Goal: Complete application form: Complete application form

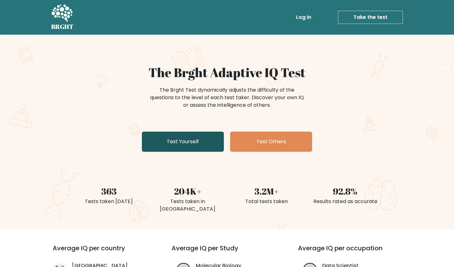
click at [197, 148] on link "Test Yourself" at bounding box center [183, 142] width 82 height 20
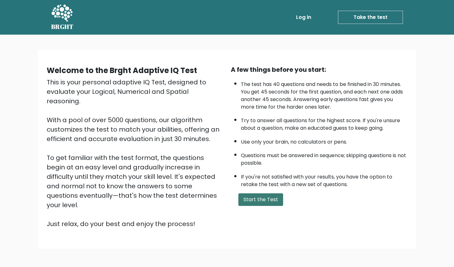
click at [246, 206] on button "Start the Test" at bounding box center [260, 200] width 45 height 13
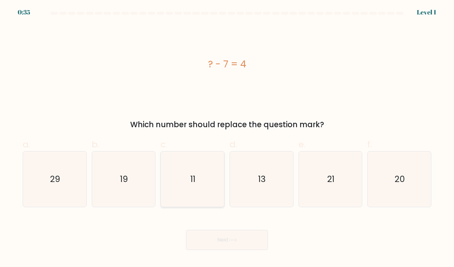
click at [194, 186] on icon "11" at bounding box center [193, 180] width 56 height 56
click at [227, 138] on input "c. 11" at bounding box center [227, 136] width 0 height 4
radio input "true"
click at [213, 237] on button "Next" at bounding box center [227, 240] width 82 height 20
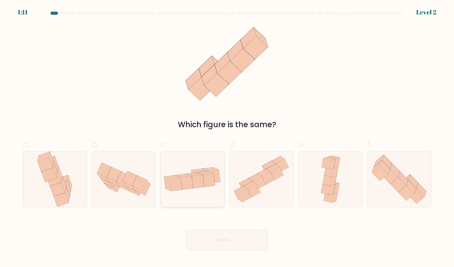
click at [197, 168] on icon at bounding box center [192, 179] width 63 height 32
click at [227, 138] on input "c." at bounding box center [227, 136] width 0 height 4
radio input "true"
click at [208, 240] on button "Next" at bounding box center [227, 240] width 82 height 20
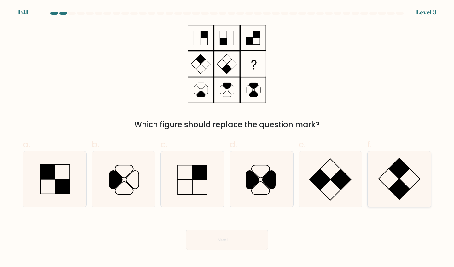
click at [382, 190] on icon at bounding box center [400, 180] width 56 height 56
click at [227, 138] on input "f." at bounding box center [227, 136] width 0 height 4
radio input "true"
click at [221, 246] on button "Next" at bounding box center [227, 240] width 82 height 20
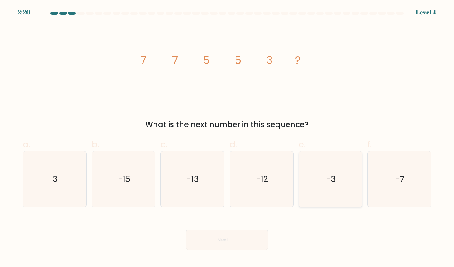
click at [337, 180] on icon "-3" at bounding box center [331, 180] width 56 height 56
click at [227, 138] on input "e. -3" at bounding box center [227, 136] width 0 height 4
radio input "true"
click at [257, 233] on button "Next" at bounding box center [227, 240] width 82 height 20
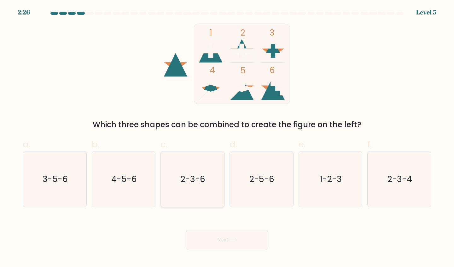
click at [209, 181] on icon "2-3-6" at bounding box center [193, 180] width 56 height 56
click at [227, 138] on input "c. 2-3-6" at bounding box center [227, 136] width 0 height 4
radio input "true"
click at [228, 242] on button "Next" at bounding box center [227, 240] width 82 height 20
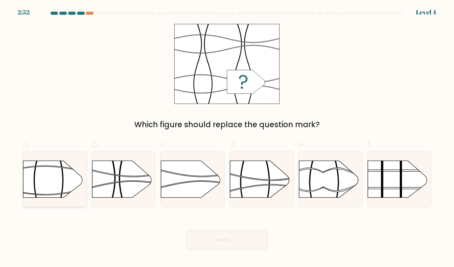
click at [49, 192] on rect at bounding box center [86, 149] width 165 height 125
click at [227, 138] on input "a." at bounding box center [227, 136] width 0 height 4
radio input "true"
click at [249, 187] on icon at bounding box center [271, 188] width 82 height 7
click at [227, 138] on input "d." at bounding box center [227, 136] width 0 height 4
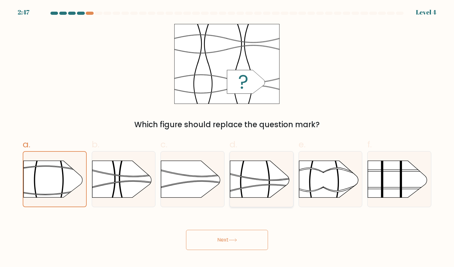
radio input "true"
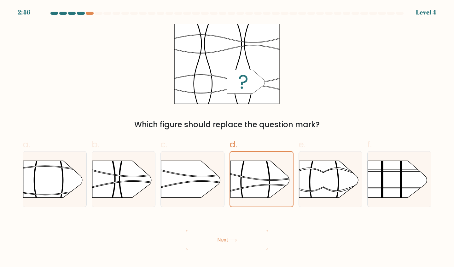
click at [243, 249] on button "Next" at bounding box center [227, 240] width 82 height 20
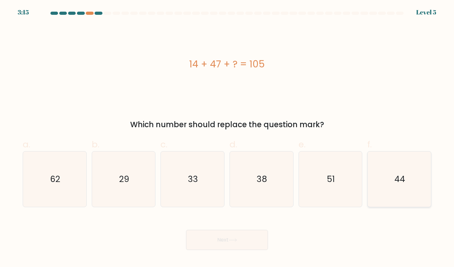
click at [390, 199] on icon "44" at bounding box center [400, 180] width 56 height 56
click at [227, 138] on input "f. 44" at bounding box center [227, 136] width 0 height 4
radio input "true"
click at [256, 248] on button "Next" at bounding box center [227, 240] width 82 height 20
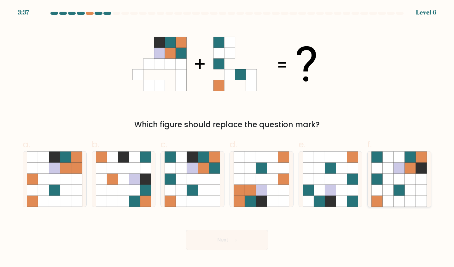
click at [390, 177] on icon at bounding box center [388, 179] width 11 height 11
click at [227, 138] on input "f." at bounding box center [227, 136] width 0 height 4
radio input "true"
click at [226, 241] on button "Next" at bounding box center [227, 240] width 82 height 20
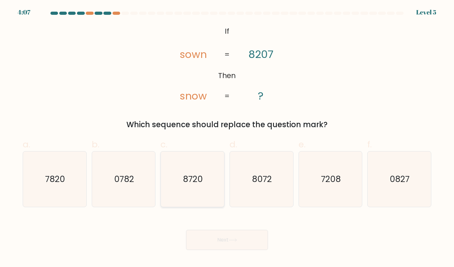
click at [184, 192] on icon "8720" at bounding box center [193, 180] width 56 height 56
click at [227, 138] on input "c. 8720" at bounding box center [227, 136] width 0 height 4
radio input "true"
click at [197, 231] on button "Next" at bounding box center [227, 240] width 82 height 20
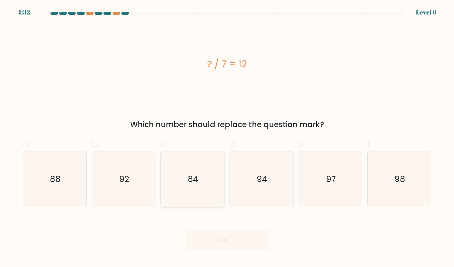
click at [195, 190] on icon "84" at bounding box center [193, 180] width 56 height 56
click at [227, 138] on input "c. 84" at bounding box center [227, 136] width 0 height 4
radio input "true"
click at [208, 246] on button "Next" at bounding box center [227, 240] width 82 height 20
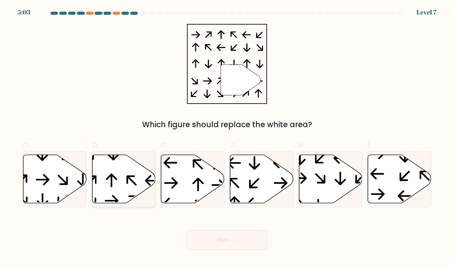
click at [119, 179] on icon at bounding box center [123, 179] width 63 height 49
click at [227, 138] on input "b." at bounding box center [227, 136] width 0 height 4
radio input "true"
click at [207, 235] on button "Next" at bounding box center [227, 240] width 82 height 20
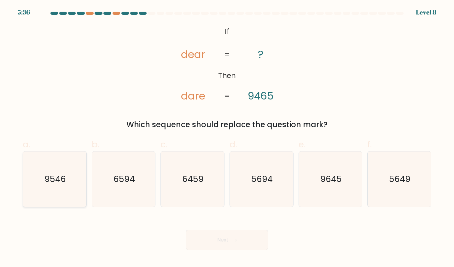
click at [59, 195] on icon "9546" at bounding box center [55, 180] width 56 height 56
click at [227, 138] on input "a. 9546" at bounding box center [227, 136] width 0 height 4
radio input "true"
click at [205, 237] on button "Next" at bounding box center [227, 240] width 82 height 20
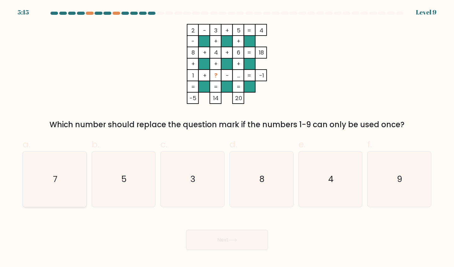
click at [64, 183] on icon "7" at bounding box center [55, 180] width 56 height 56
click at [227, 138] on input "a. 7" at bounding box center [227, 136] width 0 height 4
radio input "true"
click at [246, 243] on button "Next" at bounding box center [227, 240] width 82 height 20
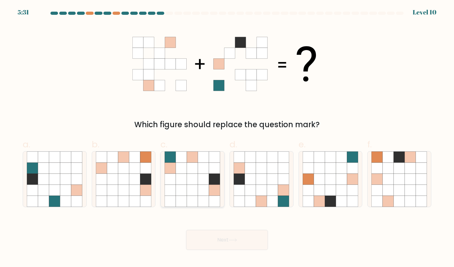
click at [206, 180] on icon at bounding box center [203, 179] width 11 height 11
click at [227, 138] on input "c." at bounding box center [227, 136] width 0 height 4
radio input "true"
click at [266, 191] on icon at bounding box center [261, 190] width 11 height 11
click at [227, 138] on input "d." at bounding box center [227, 136] width 0 height 4
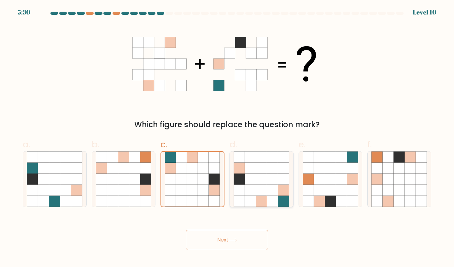
radio input "true"
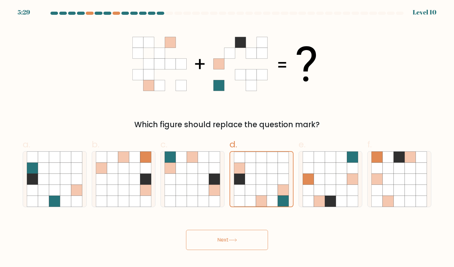
click at [259, 238] on button "Next" at bounding box center [227, 240] width 82 height 20
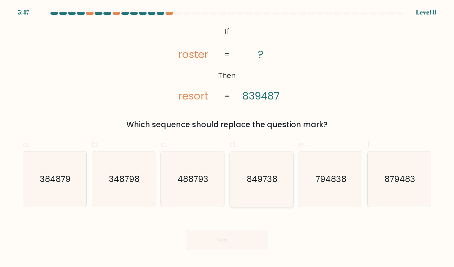
click at [270, 199] on icon "849738" at bounding box center [262, 180] width 56 height 56
click at [227, 138] on input "d. 849738" at bounding box center [227, 136] width 0 height 4
radio input "true"
click at [252, 242] on button "Next" at bounding box center [227, 240] width 82 height 20
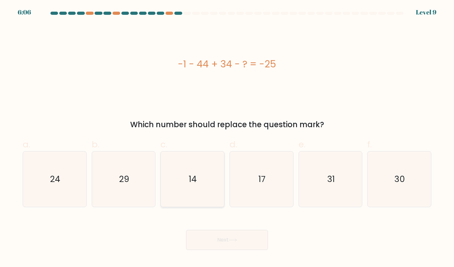
click at [218, 169] on icon "14" at bounding box center [193, 180] width 56 height 56
click at [227, 138] on input "c. 14" at bounding box center [227, 136] width 0 height 4
radio input "true"
click at [233, 239] on icon at bounding box center [233, 240] width 9 height 3
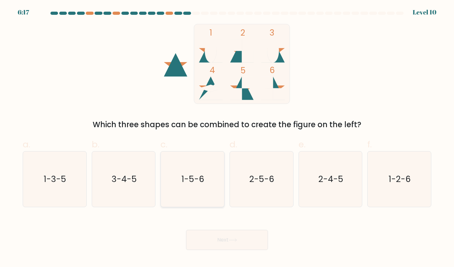
click at [197, 178] on text "1-5-6" at bounding box center [193, 179] width 23 height 12
click at [227, 138] on input "c. 1-5-6" at bounding box center [227, 136] width 0 height 4
radio input "true"
click at [220, 242] on button "Next" at bounding box center [227, 240] width 82 height 20
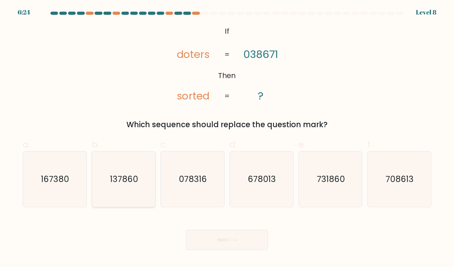
click at [112, 178] on text "137860" at bounding box center [124, 179] width 28 height 12
click at [227, 138] on input "b. 137860" at bounding box center [227, 136] width 0 height 4
radio input "true"
click at [212, 233] on button "Next" at bounding box center [227, 240] width 82 height 20
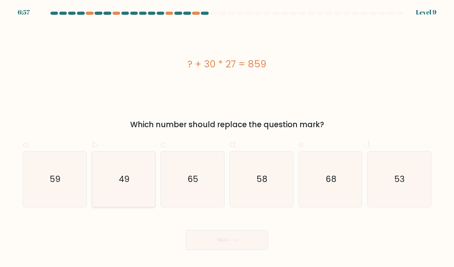
click at [119, 185] on icon "49" at bounding box center [124, 180] width 56 height 56
click at [227, 138] on input "b. 49" at bounding box center [227, 136] width 0 height 4
radio input "true"
click at [214, 245] on button "Next" at bounding box center [227, 240] width 82 height 20
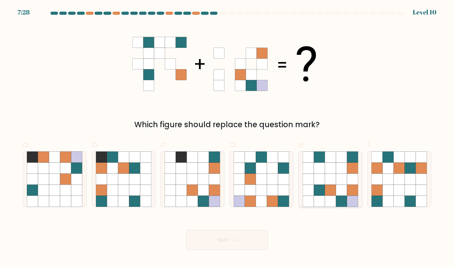
click at [338, 182] on icon at bounding box center [341, 179] width 11 height 11
click at [227, 138] on input "e." at bounding box center [227, 136] width 0 height 4
radio input "true"
click at [243, 239] on button "Next" at bounding box center [227, 240] width 82 height 20
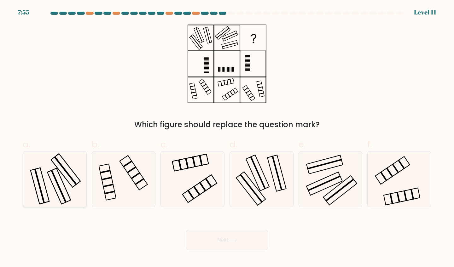
click at [38, 180] on rect at bounding box center [39, 186] width 11 height 35
click at [227, 138] on input "a." at bounding box center [227, 136] width 0 height 4
radio input "true"
click at [214, 248] on button "Next" at bounding box center [227, 240] width 82 height 20
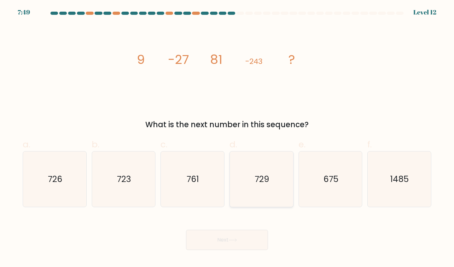
click at [272, 186] on icon "729" at bounding box center [262, 180] width 56 height 56
click at [227, 138] on input "d. 729" at bounding box center [227, 136] width 0 height 4
radio input "true"
click at [245, 237] on button "Next" at bounding box center [227, 240] width 82 height 20
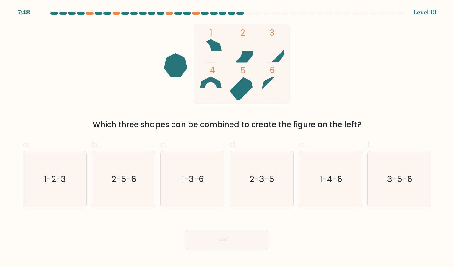
drag, startPoint x: 451, startPoint y: 191, endPoint x: 445, endPoint y: 191, distance: 6.0
click at [449, 191] on form at bounding box center [227, 131] width 454 height 239
click at [445, 191] on form at bounding box center [227, 131] width 454 height 239
click at [435, 191] on div "a. 1-2-3 b. 2-5-6 c. 1-3-6" at bounding box center [227, 170] width 416 height 74
click at [423, 190] on icon "3-5-6" at bounding box center [400, 180] width 56 height 56
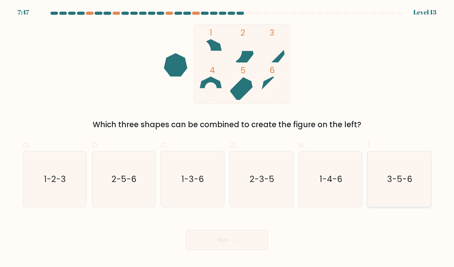
click at [227, 138] on input "f. 3-5-6" at bounding box center [227, 136] width 0 height 4
radio input "true"
click at [252, 239] on button "Next" at bounding box center [227, 240] width 82 height 20
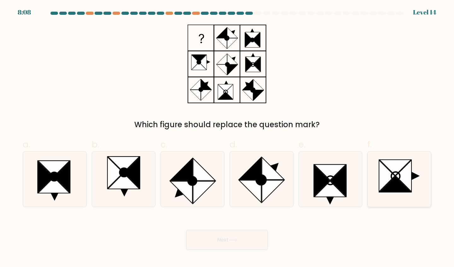
click at [383, 182] on icon at bounding box center [387, 177] width 16 height 32
click at [227, 138] on input "f." at bounding box center [227, 136] width 0 height 4
radio input "true"
click at [241, 252] on body "8:07 Level 14" at bounding box center [227, 133] width 454 height 267
click at [242, 247] on button "Next" at bounding box center [227, 240] width 82 height 20
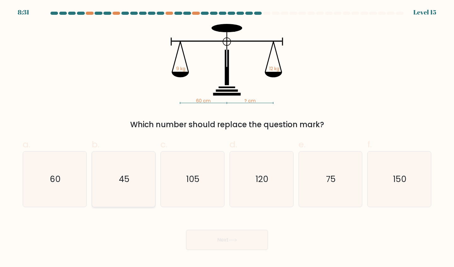
click at [140, 187] on icon "45" at bounding box center [124, 180] width 56 height 56
click at [227, 138] on input "b. 45" at bounding box center [227, 136] width 0 height 4
radio input "true"
click at [217, 237] on button "Next" at bounding box center [227, 240] width 82 height 20
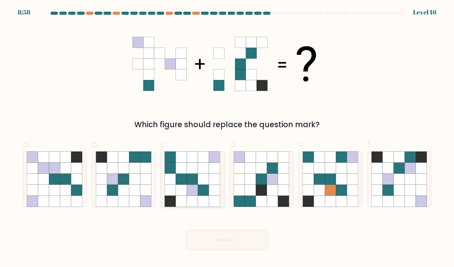
click at [219, 167] on icon at bounding box center [214, 168] width 11 height 11
click at [227, 138] on input "c." at bounding box center [227, 136] width 0 height 4
radio input "true"
click at [222, 240] on button "Next" at bounding box center [227, 240] width 82 height 20
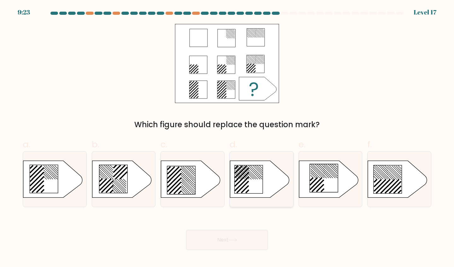
click at [262, 186] on icon at bounding box center [249, 180] width 28 height 28
click at [227, 138] on input "d." at bounding box center [227, 136] width 0 height 4
radio input "true"
click at [181, 187] on line at bounding box center [177, 190] width 7 height 7
click at [227, 138] on input "c." at bounding box center [227, 136] width 0 height 4
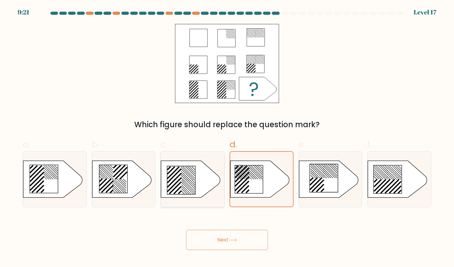
radio input "true"
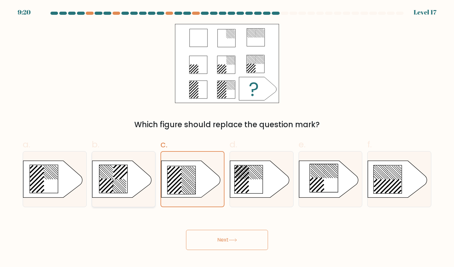
click at [124, 188] on line at bounding box center [120, 185] width 12 height 12
click at [227, 138] on input "b." at bounding box center [227, 136] width 0 height 4
radio input "true"
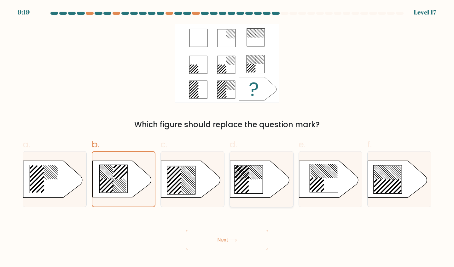
click at [248, 181] on icon at bounding box center [249, 180] width 28 height 28
click at [227, 138] on input "d." at bounding box center [227, 136] width 0 height 4
radio input "true"
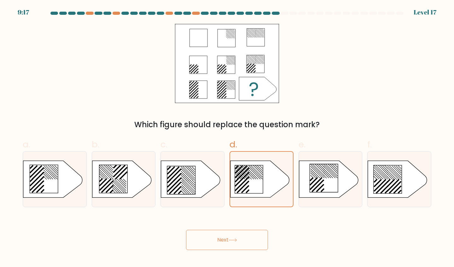
click at [248, 240] on button "Next" at bounding box center [227, 240] width 82 height 20
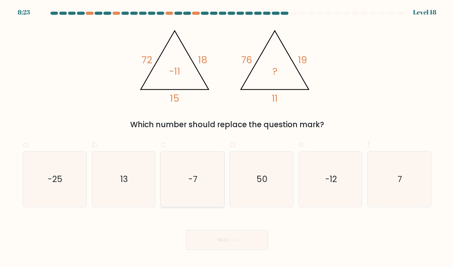
click at [190, 194] on icon "-7" at bounding box center [193, 180] width 56 height 56
click at [227, 138] on input "c. -7" at bounding box center [227, 136] width 0 height 4
radio input "true"
click at [213, 236] on button "Next" at bounding box center [227, 240] width 82 height 20
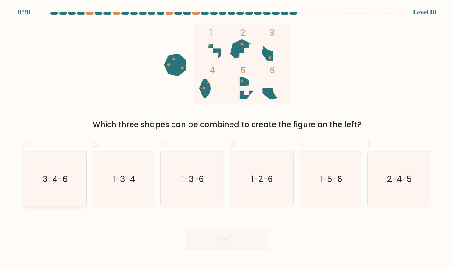
click at [52, 162] on icon "3-4-6" at bounding box center [55, 180] width 56 height 56
click at [227, 138] on input "a. 3-4-6" at bounding box center [227, 136] width 0 height 4
radio input "true"
click at [244, 261] on body "8:29 Level 19" at bounding box center [227, 133] width 454 height 267
click at [237, 256] on body "8:29 Level 19" at bounding box center [227, 133] width 454 height 267
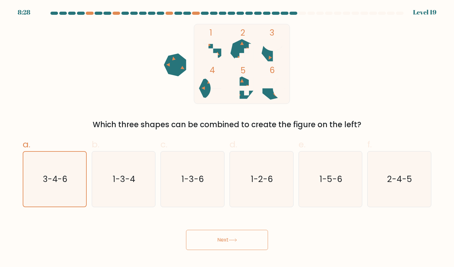
click at [230, 246] on button "Next" at bounding box center [227, 240] width 82 height 20
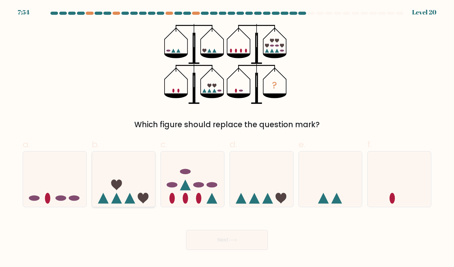
click at [131, 182] on icon at bounding box center [123, 179] width 63 height 52
click at [227, 138] on input "b." at bounding box center [227, 136] width 0 height 4
radio input "true"
click at [214, 242] on button "Next" at bounding box center [227, 240] width 82 height 20
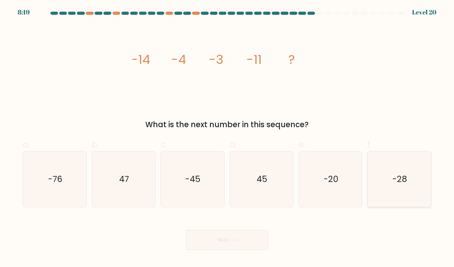
click at [373, 190] on icon "-28" at bounding box center [400, 180] width 56 height 56
click at [227, 138] on input "f. -28" at bounding box center [227, 136] width 0 height 4
radio input "true"
click at [253, 238] on button "Next" at bounding box center [227, 240] width 82 height 20
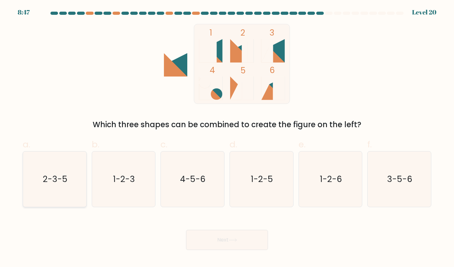
click at [75, 185] on icon "2-3-5" at bounding box center [55, 180] width 56 height 56
click at [227, 138] on input "a. 2-3-5" at bounding box center [227, 136] width 0 height 4
radio input "true"
click at [151, 185] on icon "1-2-3" at bounding box center [124, 180] width 56 height 56
click at [227, 138] on input "b. 1-2-3" at bounding box center [227, 136] width 0 height 4
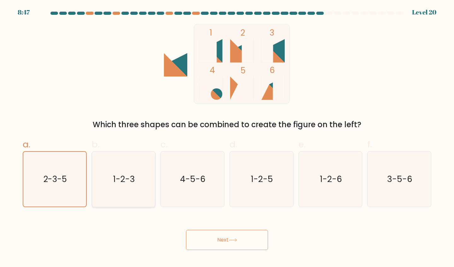
radio input "true"
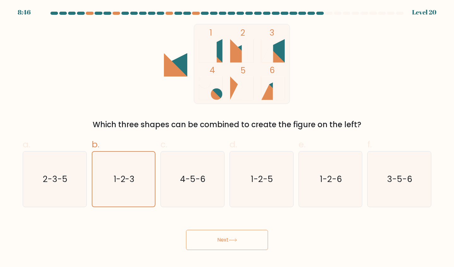
click at [196, 244] on button "Next" at bounding box center [227, 240] width 82 height 20
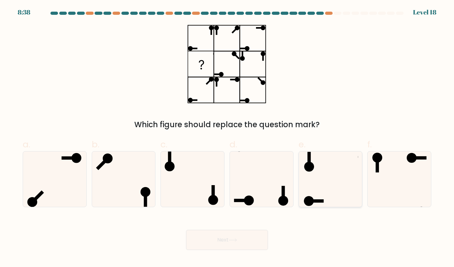
click at [314, 197] on icon at bounding box center [331, 180] width 56 height 56
click at [227, 138] on input "e." at bounding box center [227, 136] width 0 height 4
radio input "true"
click at [47, 193] on icon at bounding box center [55, 180] width 56 height 56
click at [227, 138] on input "a." at bounding box center [227, 136] width 0 height 4
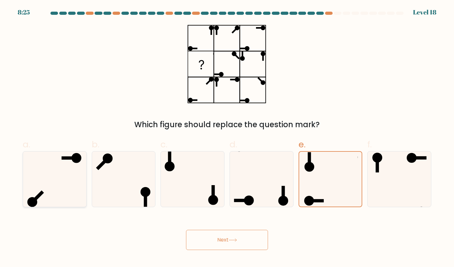
radio input "true"
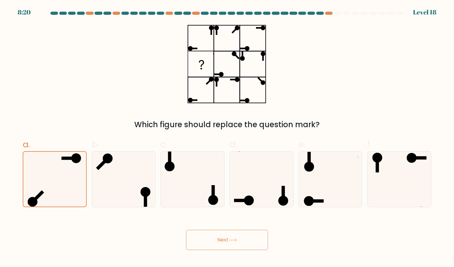
click at [198, 239] on button "Next" at bounding box center [227, 240] width 82 height 20
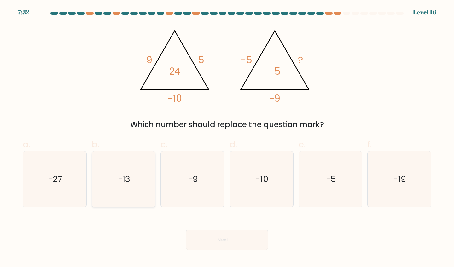
click at [142, 175] on icon "-13" at bounding box center [124, 180] width 56 height 56
click at [227, 138] on input "b. -13" at bounding box center [227, 136] width 0 height 4
radio input "true"
click at [224, 238] on button "Next" at bounding box center [227, 240] width 82 height 20
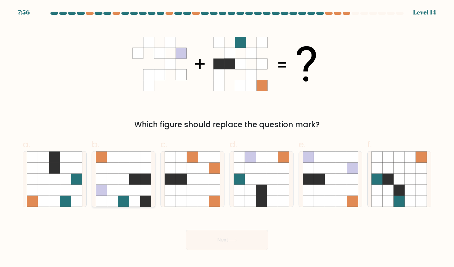
click at [129, 180] on icon at bounding box center [134, 179] width 11 height 11
click at [227, 138] on input "b." at bounding box center [227, 136] width 0 height 4
radio input "true"
click at [286, 186] on icon at bounding box center [283, 190] width 11 height 11
click at [227, 138] on input "d." at bounding box center [227, 136] width 0 height 4
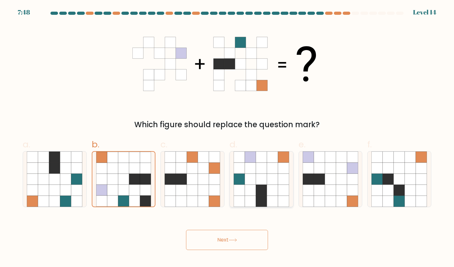
radio input "true"
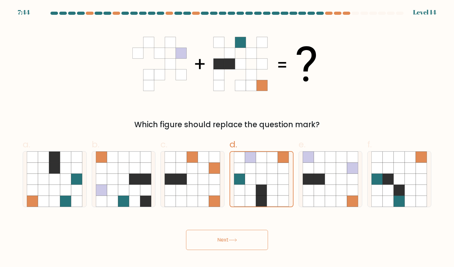
click at [225, 241] on button "Next" at bounding box center [227, 240] width 82 height 20
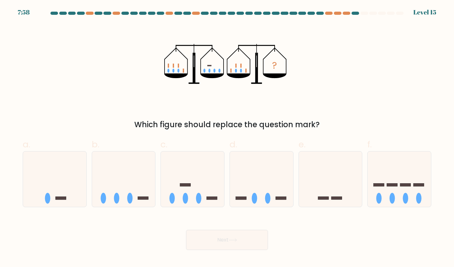
click at [364, 206] on div "e." at bounding box center [330, 172] width 69 height 69
click at [370, 197] on icon at bounding box center [399, 179] width 63 height 52
click at [227, 138] on input "f." at bounding box center [227, 136] width 0 height 4
radio input "true"
click at [243, 238] on button "Next" at bounding box center [227, 240] width 82 height 20
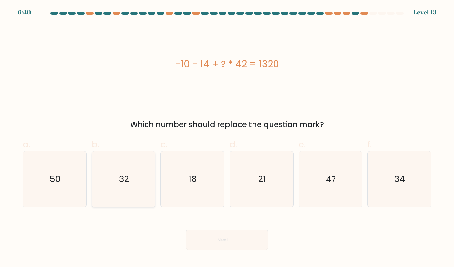
click at [121, 177] on text "32" at bounding box center [124, 179] width 10 height 12
click at [227, 138] on input "b. 32" at bounding box center [227, 136] width 0 height 4
radio input "true"
click at [204, 233] on button "Next" at bounding box center [227, 240] width 82 height 20
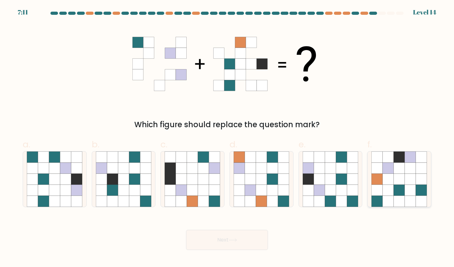
click at [377, 175] on icon at bounding box center [377, 179] width 11 height 11
click at [227, 138] on input "f." at bounding box center [227, 136] width 0 height 4
radio input "true"
click at [247, 240] on button "Next" at bounding box center [227, 240] width 82 height 20
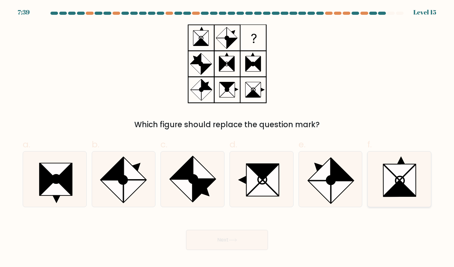
click at [372, 198] on icon at bounding box center [400, 180] width 56 height 56
click at [227, 138] on input "f." at bounding box center [227, 136] width 0 height 4
radio input "true"
click at [152, 193] on icon at bounding box center [124, 180] width 56 height 56
click at [227, 138] on input "b." at bounding box center [227, 136] width 0 height 4
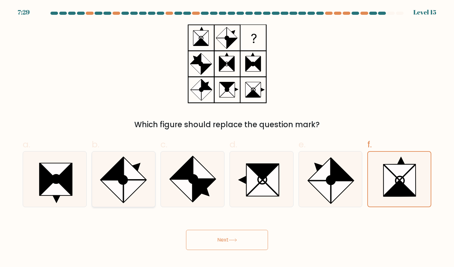
radio input "true"
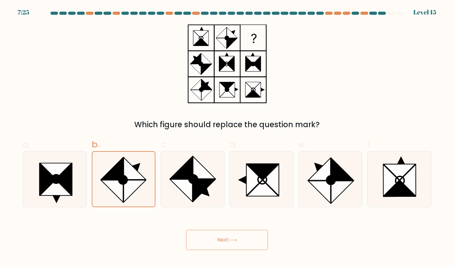
click at [212, 241] on button "Next" at bounding box center [227, 240] width 82 height 20
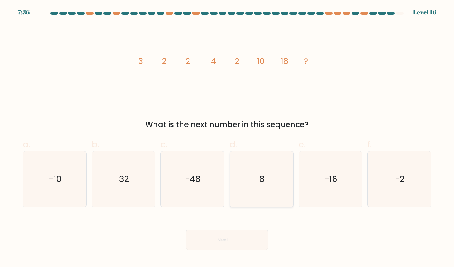
click at [274, 193] on icon "8" at bounding box center [262, 180] width 56 height 56
click at [227, 138] on input "d. 8" at bounding box center [227, 136] width 0 height 4
radio input "true"
click at [229, 242] on button "Next" at bounding box center [227, 240] width 82 height 20
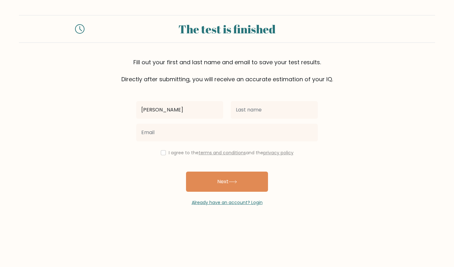
type input "Justin"
click at [169, 143] on div at bounding box center [226, 132] width 189 height 23
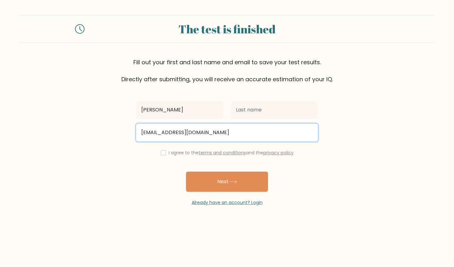
type input "justinjerometilos@gmail.com"
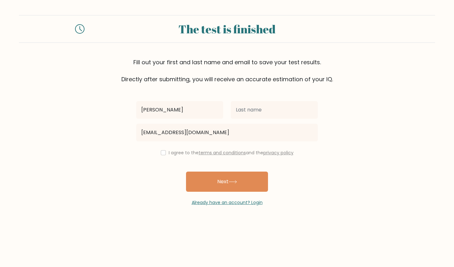
click at [163, 156] on input "checkbox" at bounding box center [163, 152] width 5 height 5
checkbox input "true"
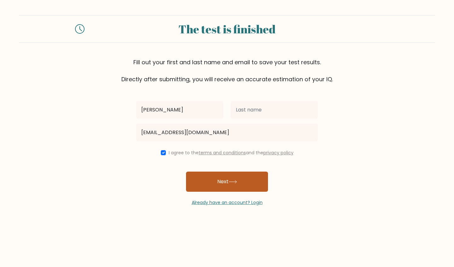
click at [191, 182] on button "Next" at bounding box center [227, 182] width 82 height 20
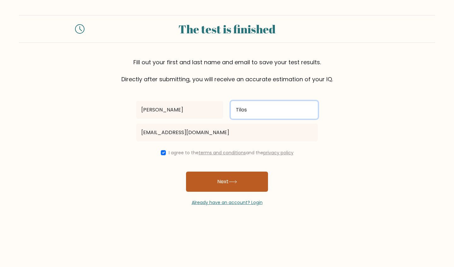
type input "Tilos"
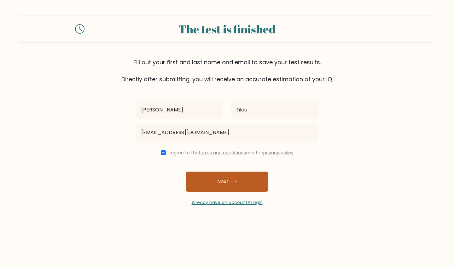
click at [195, 179] on button "Next" at bounding box center [227, 182] width 82 height 20
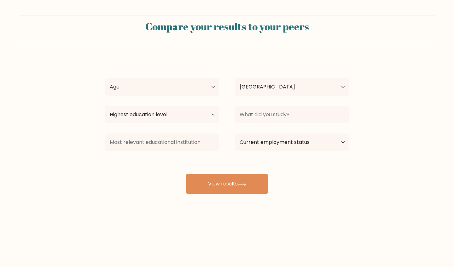
select select "PH"
select select "18_24"
select select "bachelors_degree"
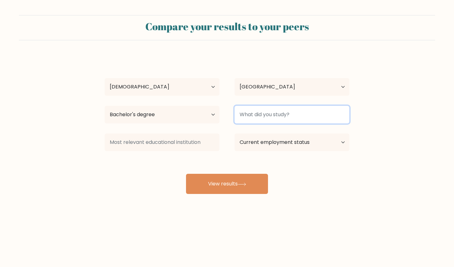
click at [248, 117] on input at bounding box center [292, 115] width 115 height 18
type input "Valenzuela"
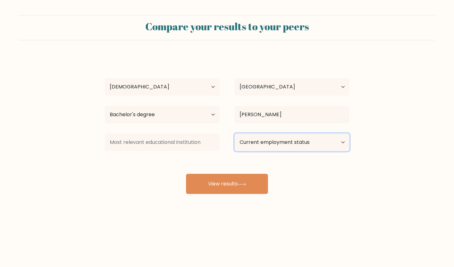
select select "student"
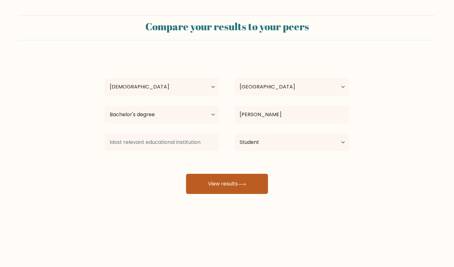
drag, startPoint x: 256, startPoint y: 148, endPoint x: 241, endPoint y: 181, distance: 37.0
click at [241, 181] on button "View results" at bounding box center [227, 184] width 82 height 20
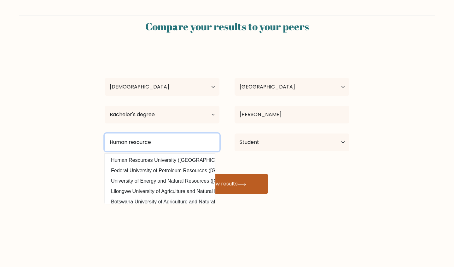
type input "Human resource"
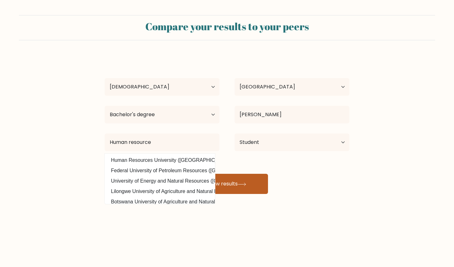
click at [208, 180] on button "View results" at bounding box center [227, 184] width 82 height 20
